Goal: Task Accomplishment & Management: Use online tool/utility

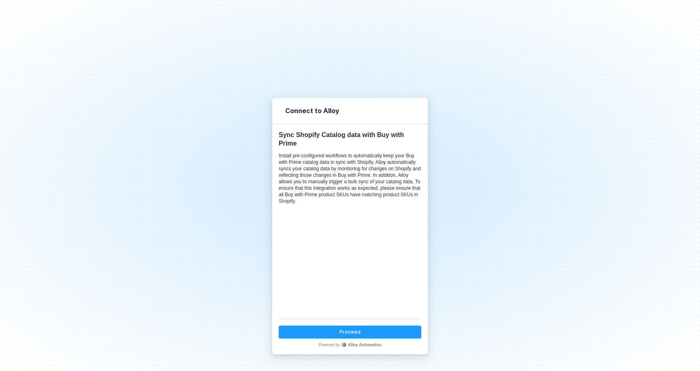
click at [396, 328] on button "Proceed" at bounding box center [350, 331] width 143 height 13
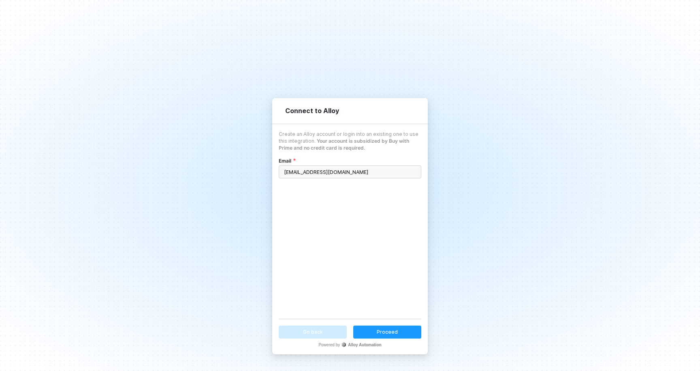
type input "[EMAIL_ADDRESS][DOMAIN_NAME]"
click at [394, 332] on div "Proceed" at bounding box center [387, 331] width 21 height 7
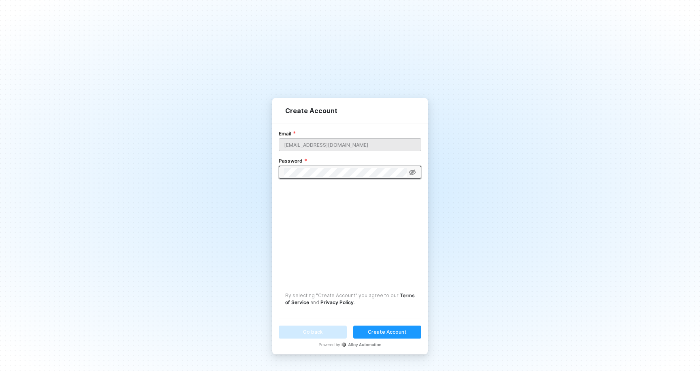
click at [389, 270] on div "Email [EMAIL_ADDRESS][DOMAIN_NAME] Password By selecting "Create Account" you a…" at bounding box center [350, 220] width 143 height 181
click at [413, 169] on icon at bounding box center [412, 172] width 7 height 6
click at [387, 335] on div "Create Account" at bounding box center [387, 331] width 39 height 7
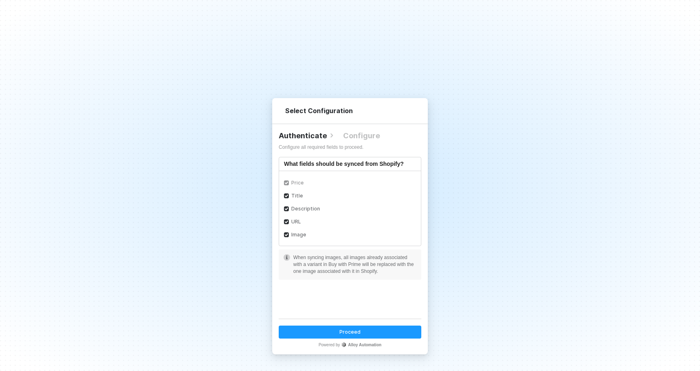
click at [343, 329] on div "Proceed" at bounding box center [349, 331] width 21 height 7
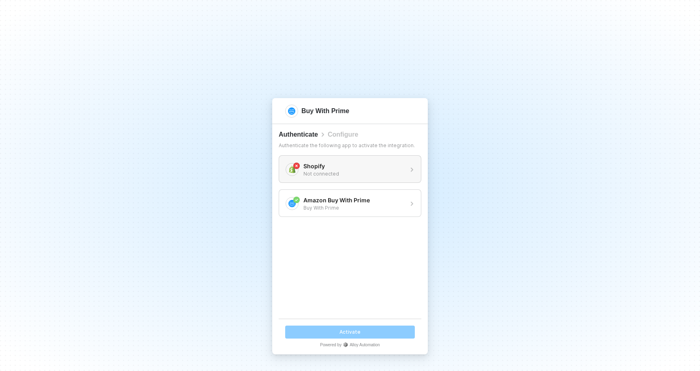
click at [348, 171] on div "Not connected" at bounding box center [353, 173] width 100 height 7
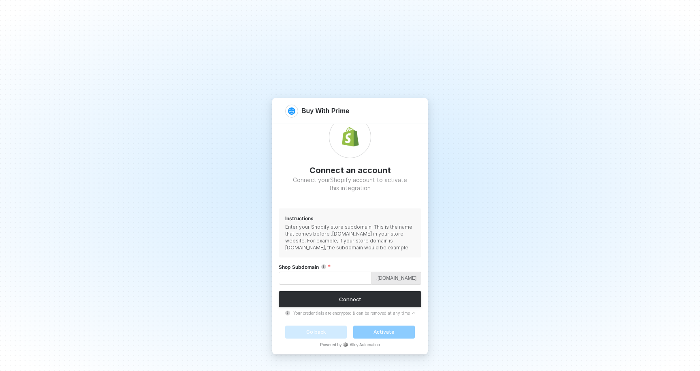
scroll to position [71, 0]
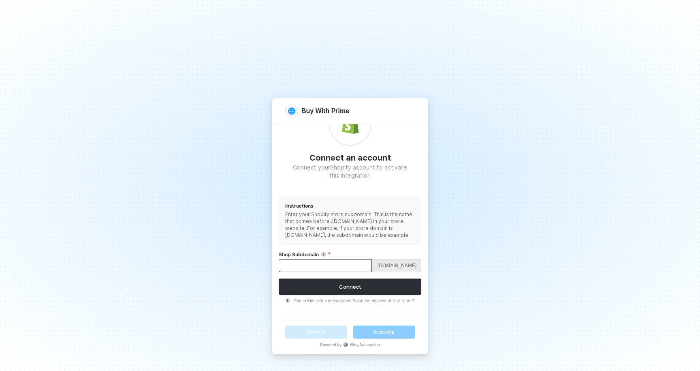
click at [328, 262] on input "Shop Subdomain" at bounding box center [325, 265] width 93 height 13
type input "olukai-store"
click at [311, 282] on button "Connect" at bounding box center [350, 286] width 143 height 16
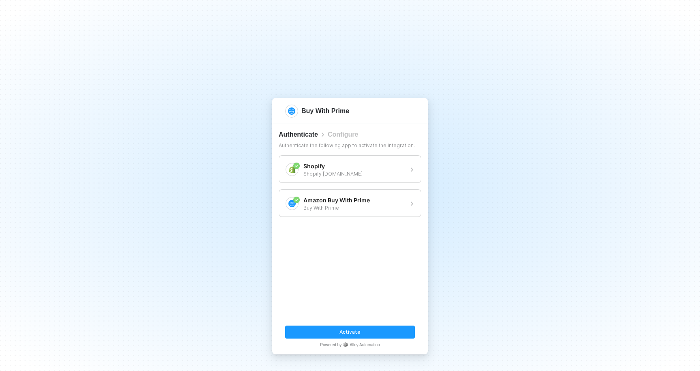
scroll to position [0, 0]
click at [370, 331] on button "Activate" at bounding box center [350, 331] width 130 height 13
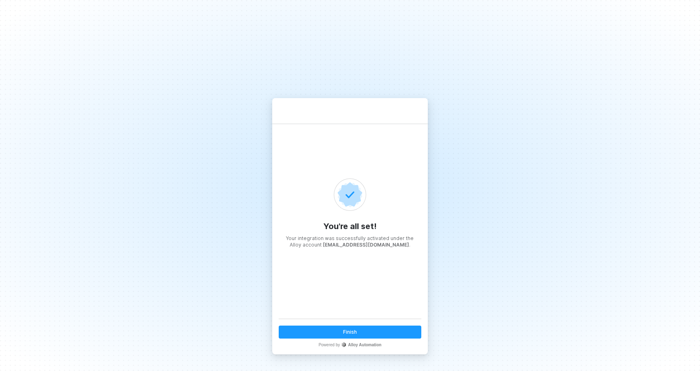
click at [348, 329] on div "Finish" at bounding box center [350, 331] width 14 height 7
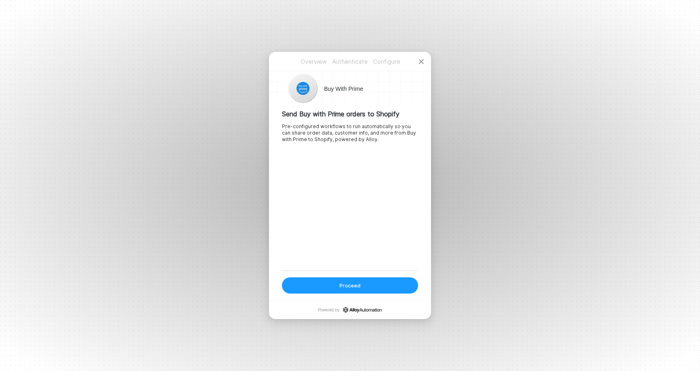
click at [379, 289] on button "Proceed" at bounding box center [350, 285] width 136 height 16
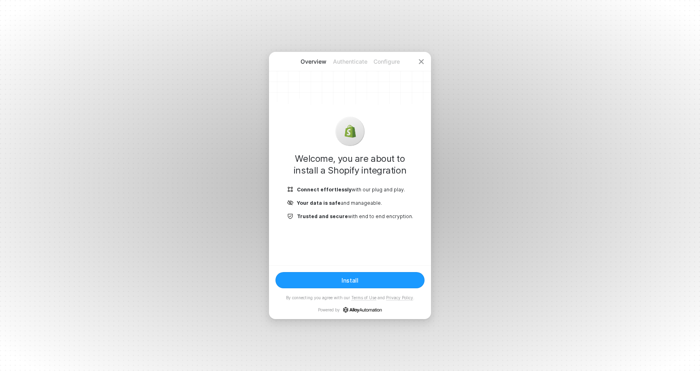
click at [360, 282] on button "Install" at bounding box center [349, 280] width 149 height 16
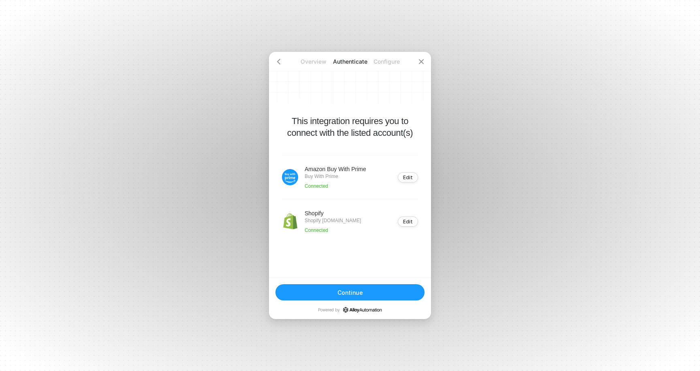
click at [351, 288] on button "Continue" at bounding box center [349, 292] width 149 height 16
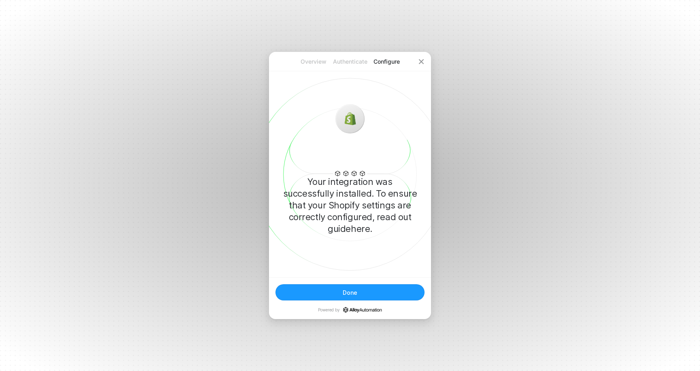
click at [337, 292] on button "Done" at bounding box center [349, 292] width 149 height 16
